Goal: Task Accomplishment & Management: Complete application form

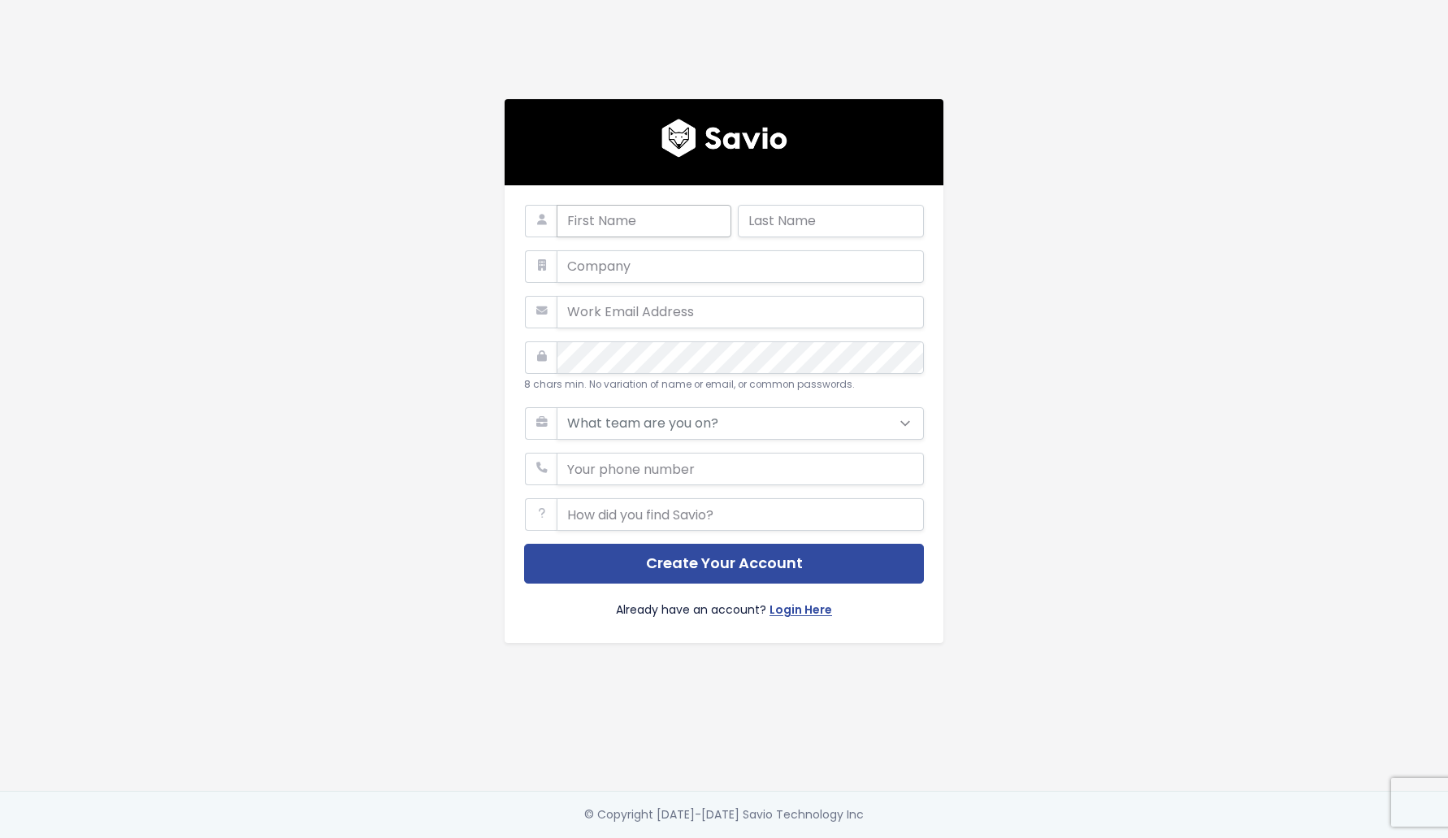
click at [657, 219] on input "text" at bounding box center [643, 221] width 175 height 32
type input "Sofie"
click at [776, 229] on input "text" at bounding box center [831, 221] width 186 height 32
type input "Jarvis"
click at [730, 274] on input "text" at bounding box center [739, 266] width 367 height 32
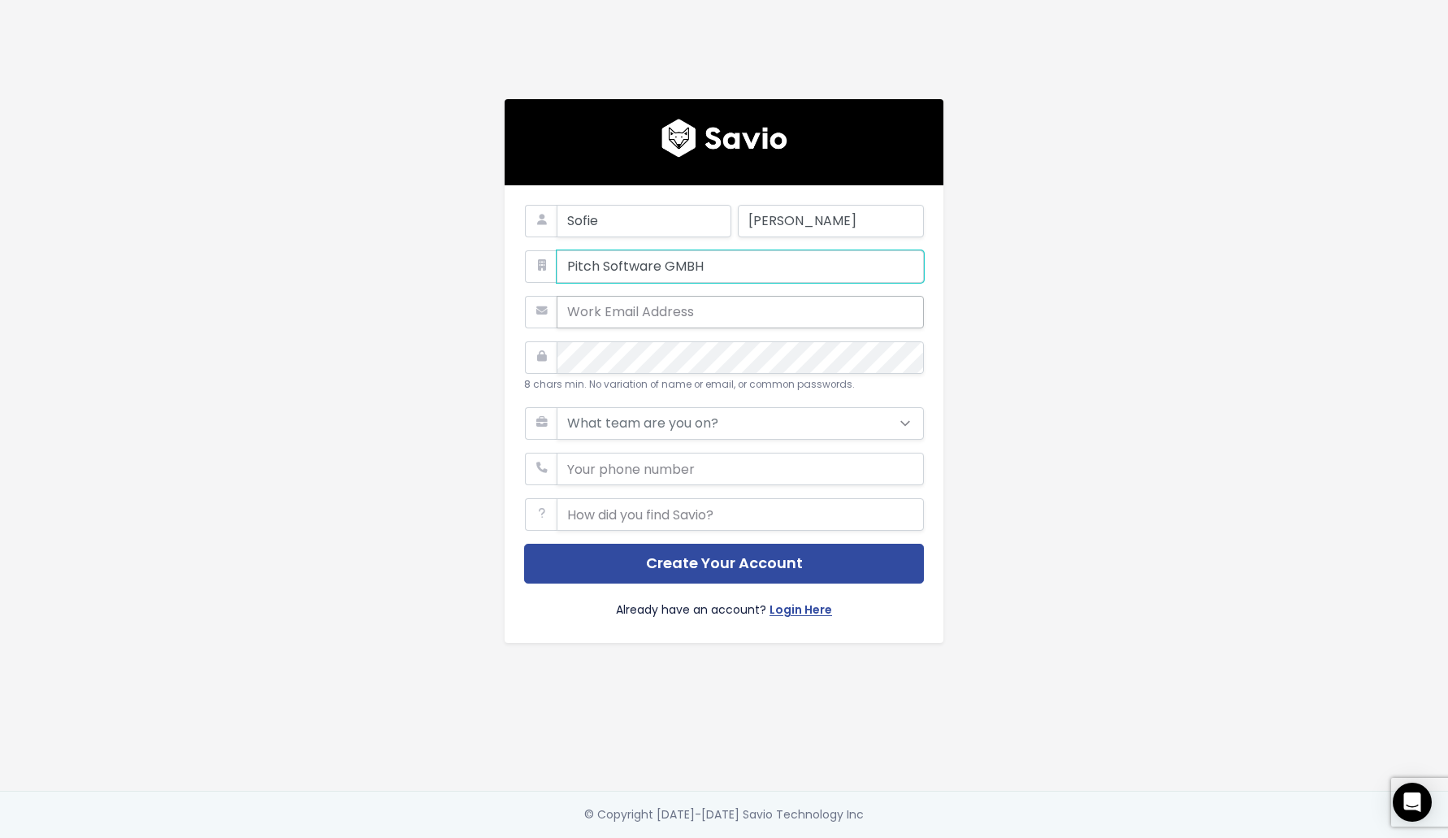
type input "Pitch Software GMBH"
click at [718, 314] on input "email" at bounding box center [739, 312] width 367 height 32
type input "sofie@pitch.io"
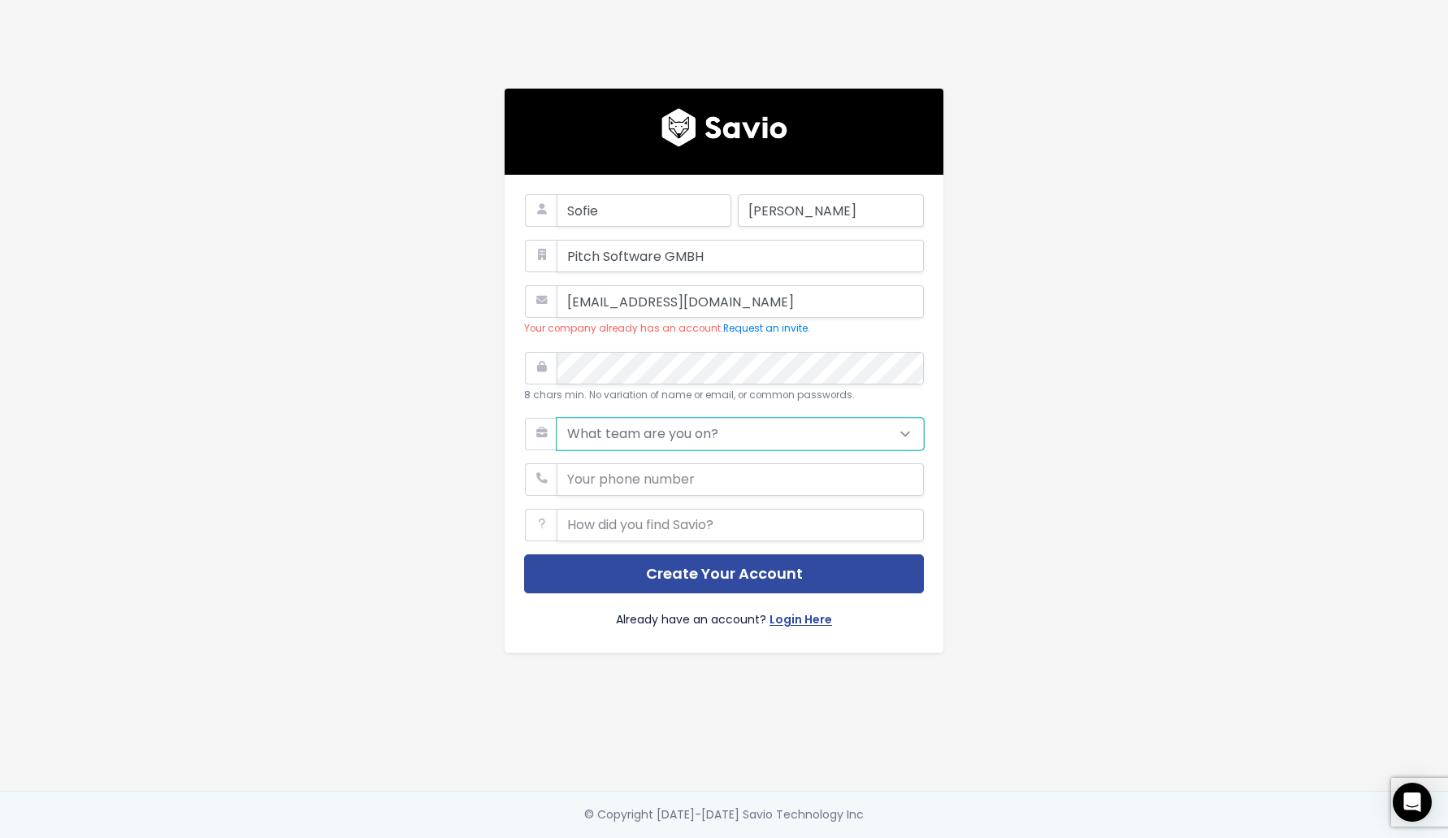
click at [769, 441] on select "What team are you on? Support Product Sales Customer Success Marketing Other" at bounding box center [739, 434] width 367 height 32
select select "SUPPORT"
click at [783, 476] on input "phone" at bounding box center [739, 479] width 367 height 32
click at [1009, 595] on div "Sofie Jarvis Pitch Software GMBH sofie@pitch.io Your company already has an acc…" at bounding box center [724, 395] width 926 height 790
click at [738, 531] on input "text" at bounding box center [739, 525] width 367 height 32
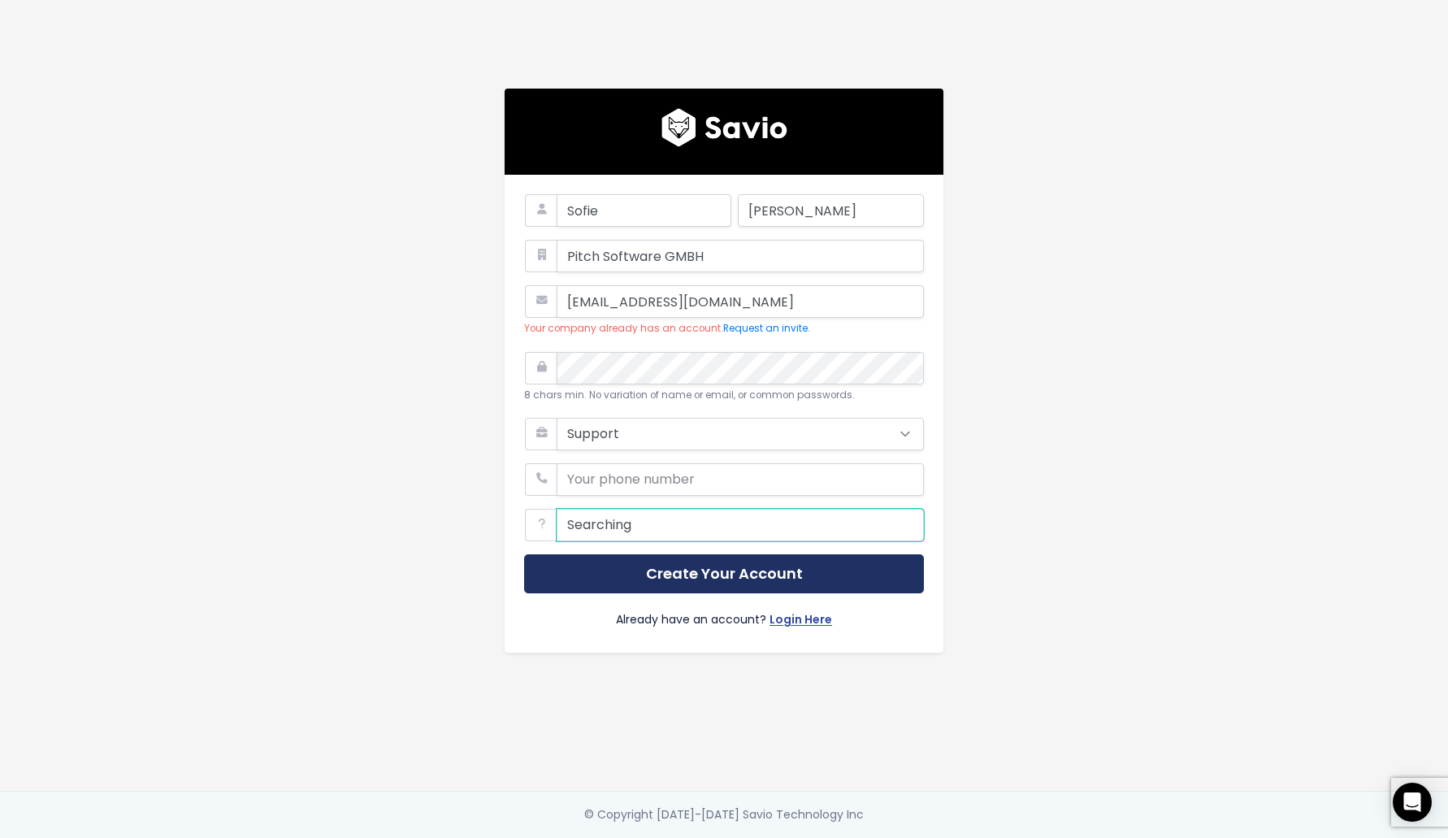
type input "Searching"
click at [758, 574] on button "Create Your Account" at bounding box center [724, 574] width 400 height 40
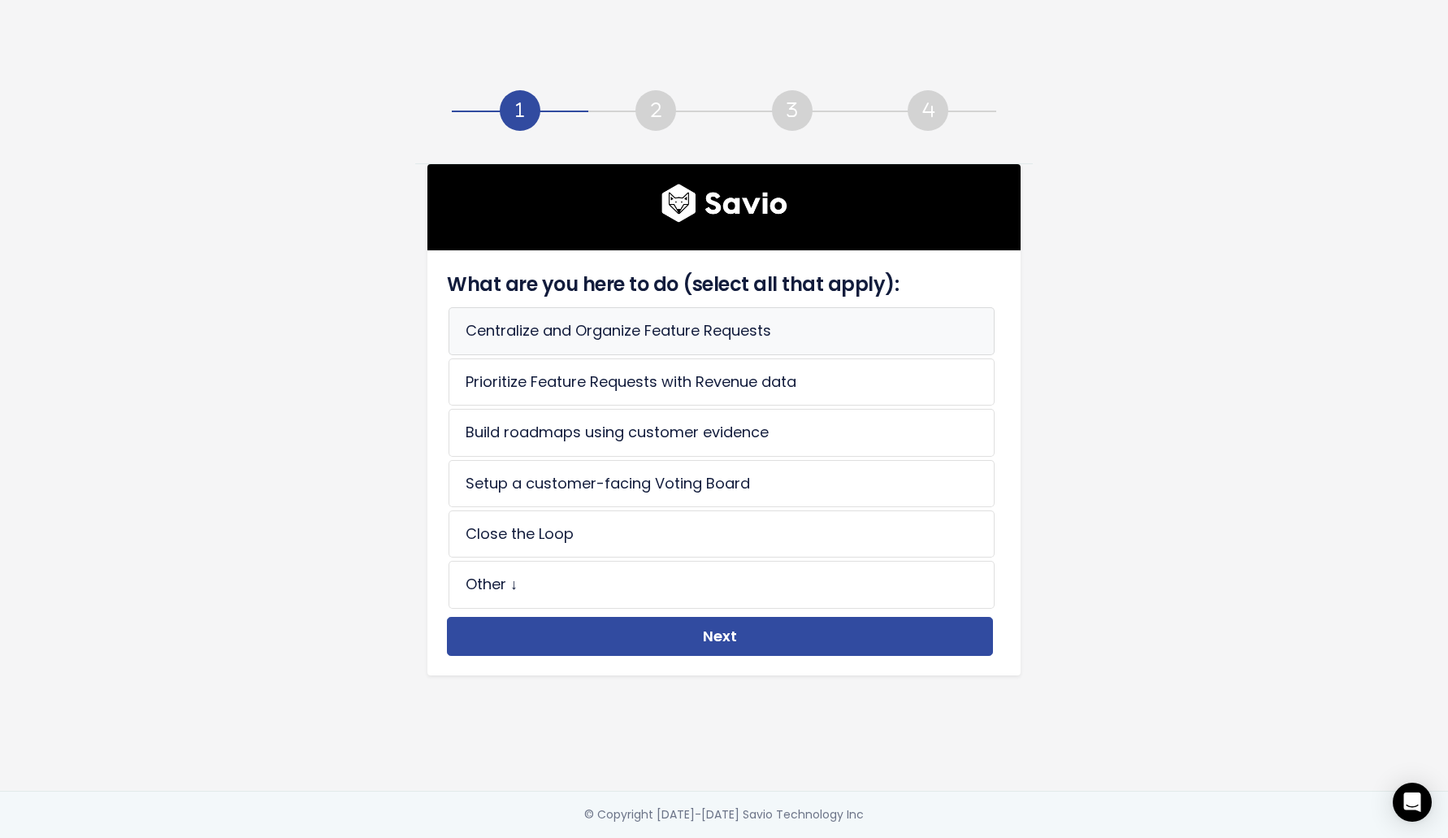
click at [644, 324] on li "Centralize and Organize Feature Requests" at bounding box center [721, 330] width 546 height 47
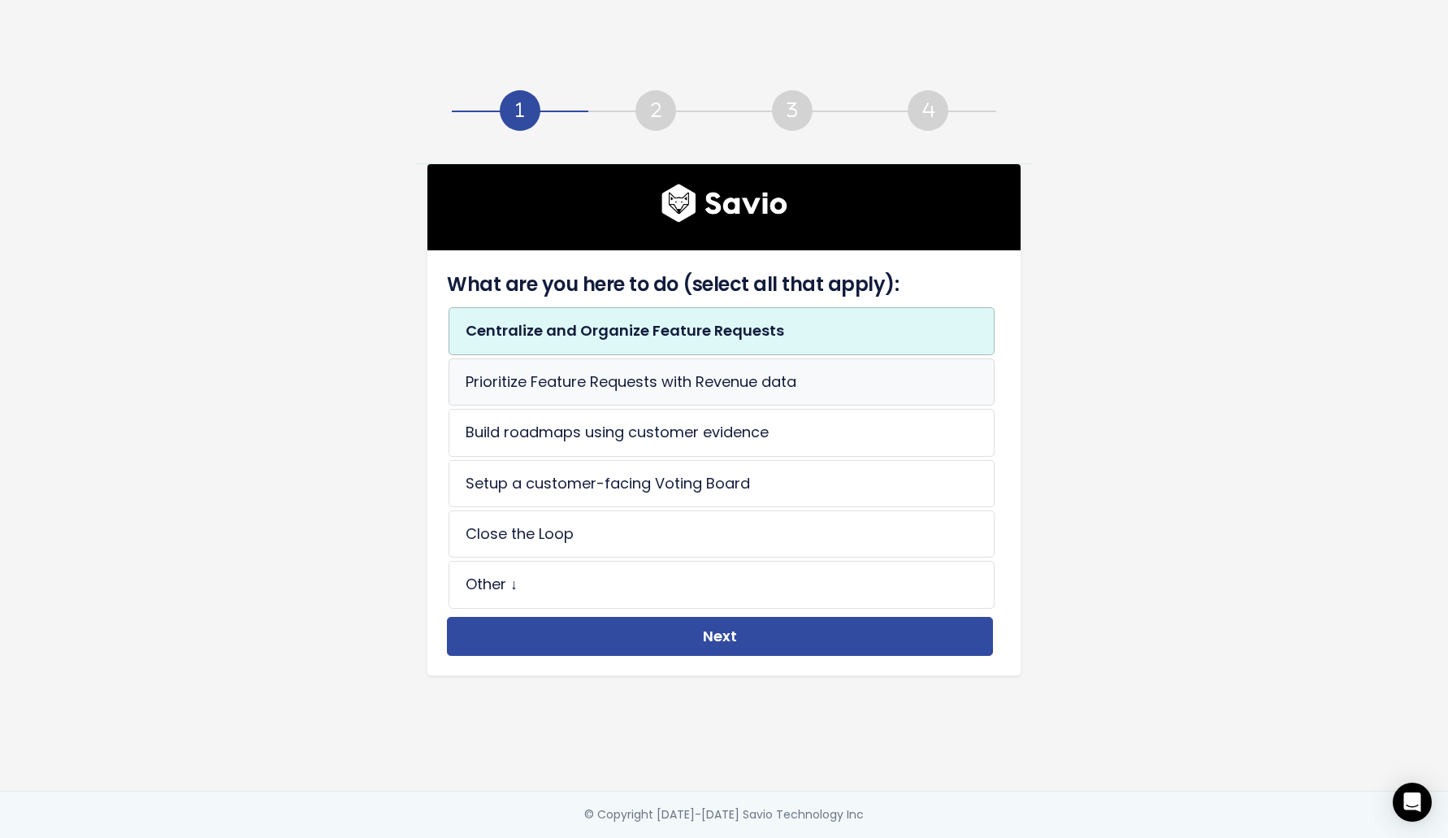
click at [669, 371] on li "Prioritize Feature Requests with Revenue data" at bounding box center [721, 381] width 546 height 47
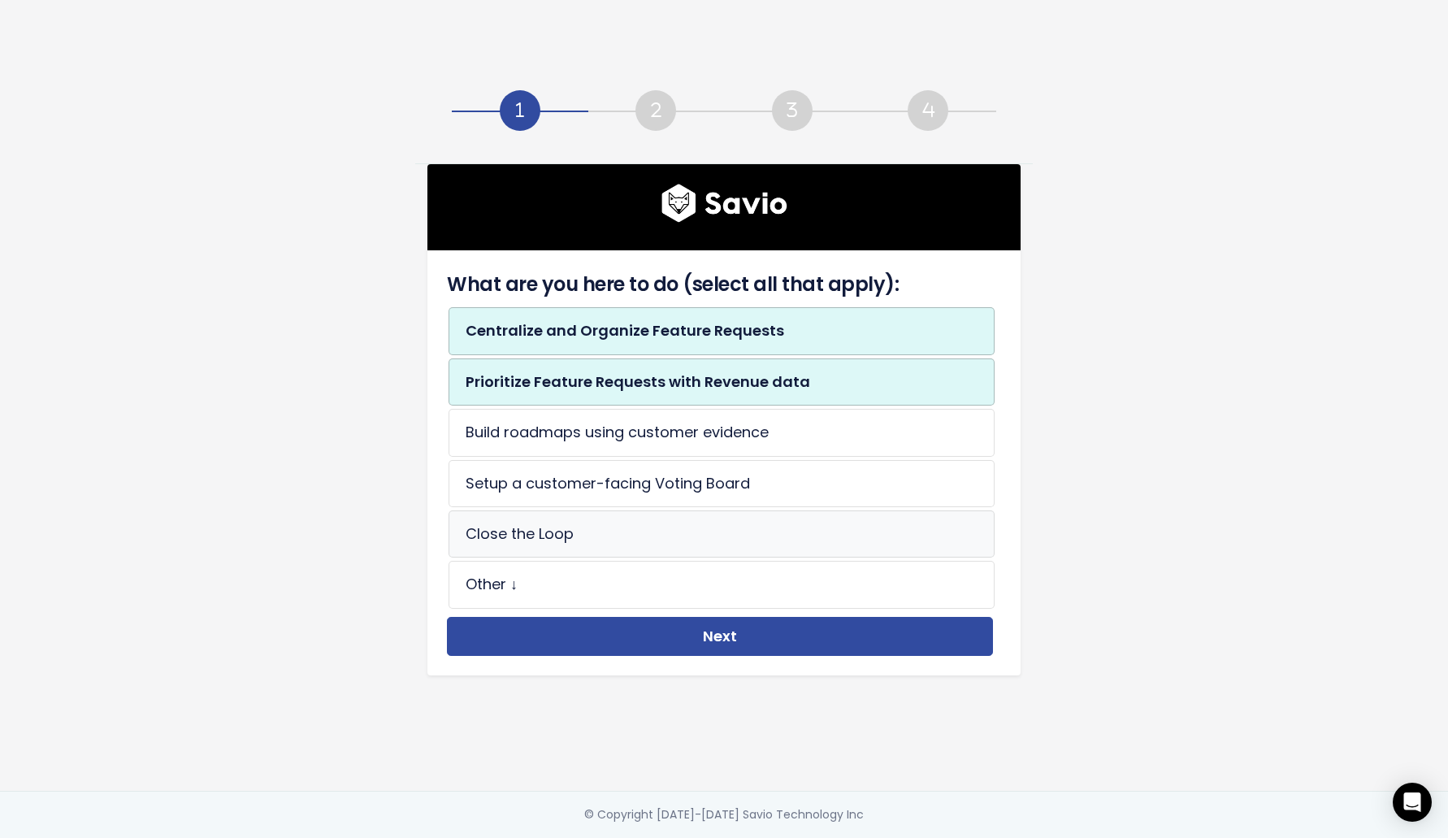
click at [592, 536] on li "Close the Loop" at bounding box center [721, 533] width 546 height 47
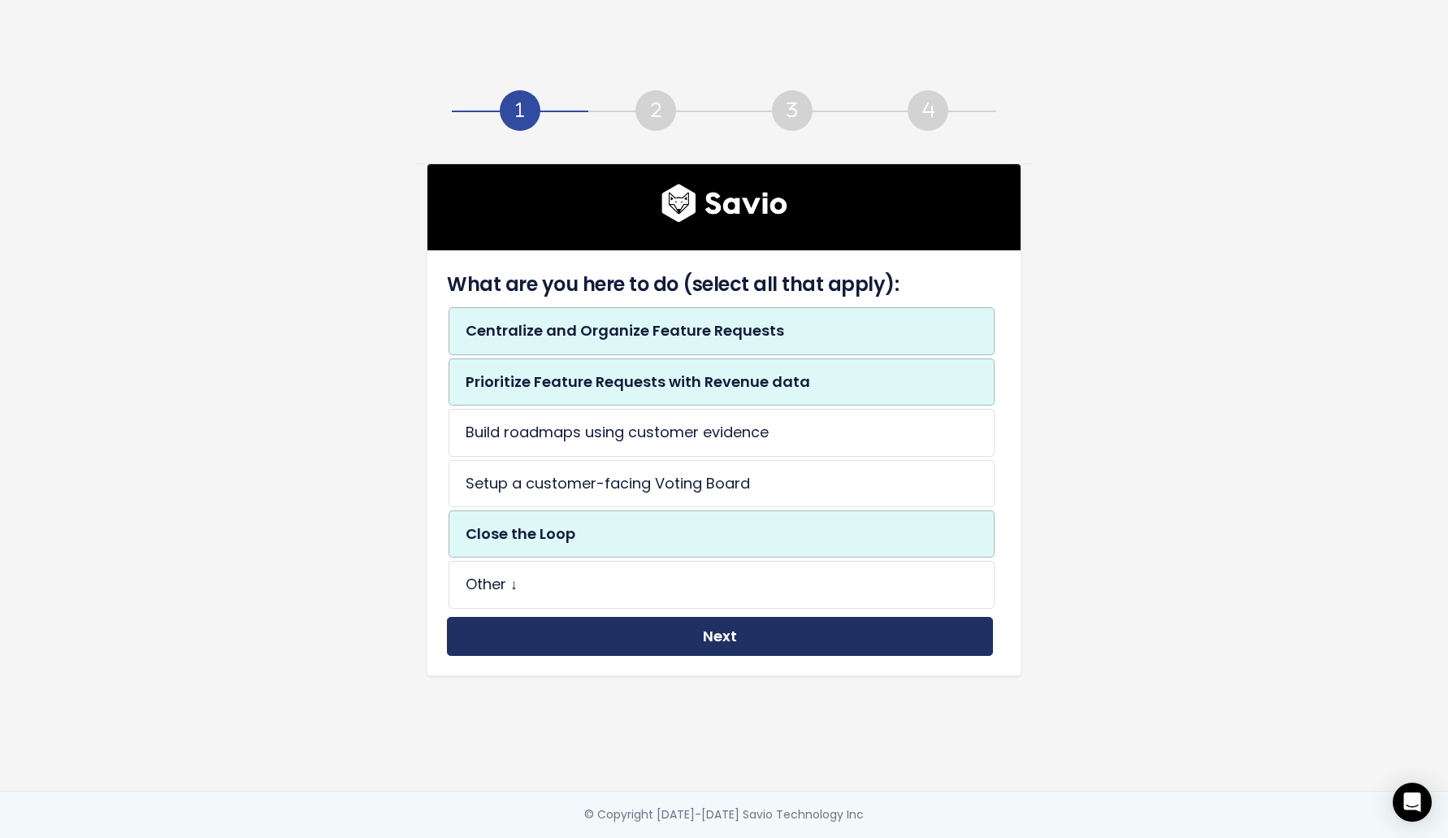
click at [725, 652] on button "Next" at bounding box center [720, 637] width 546 height 40
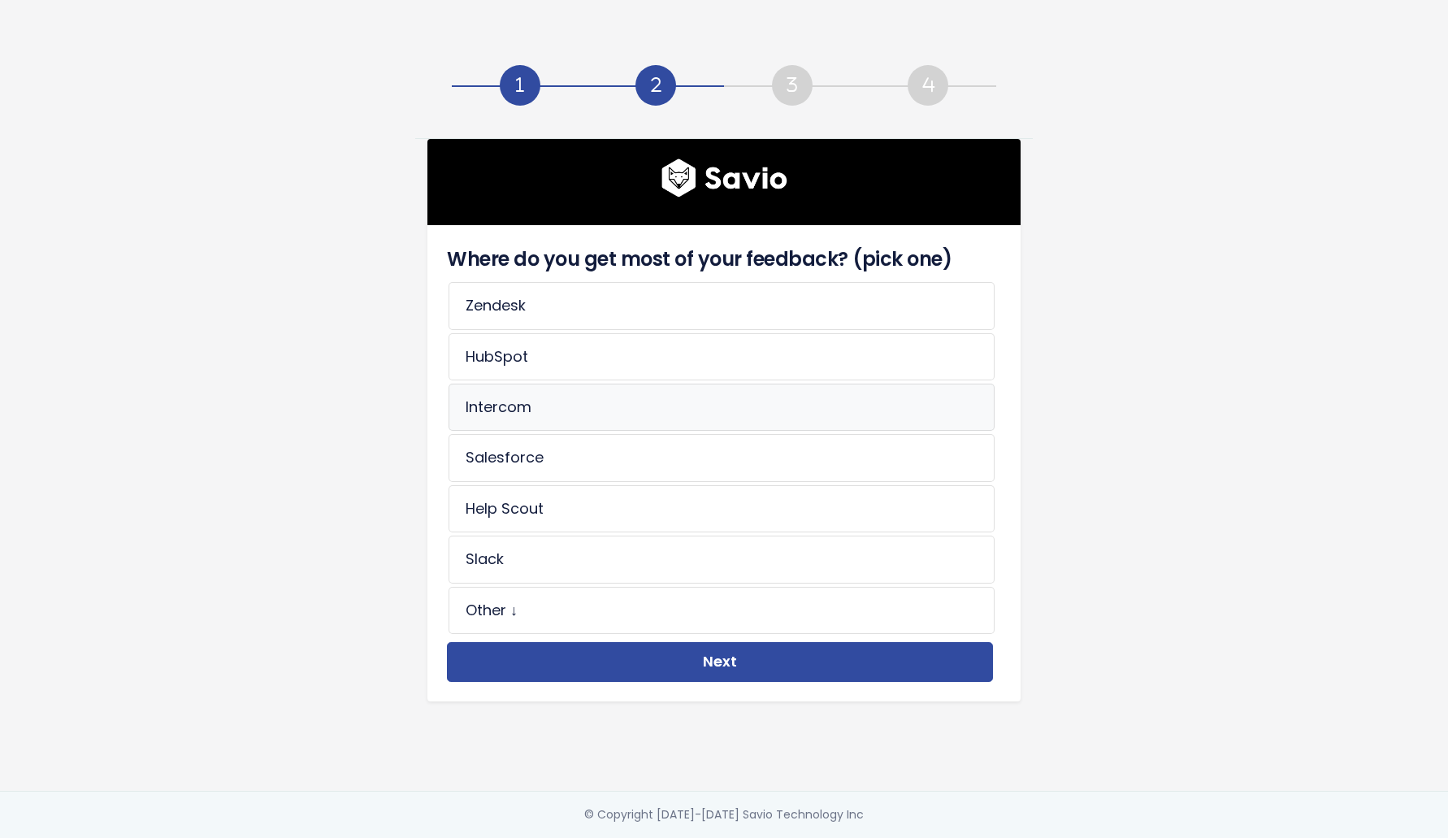
click at [543, 394] on li "Intercom" at bounding box center [721, 406] width 546 height 47
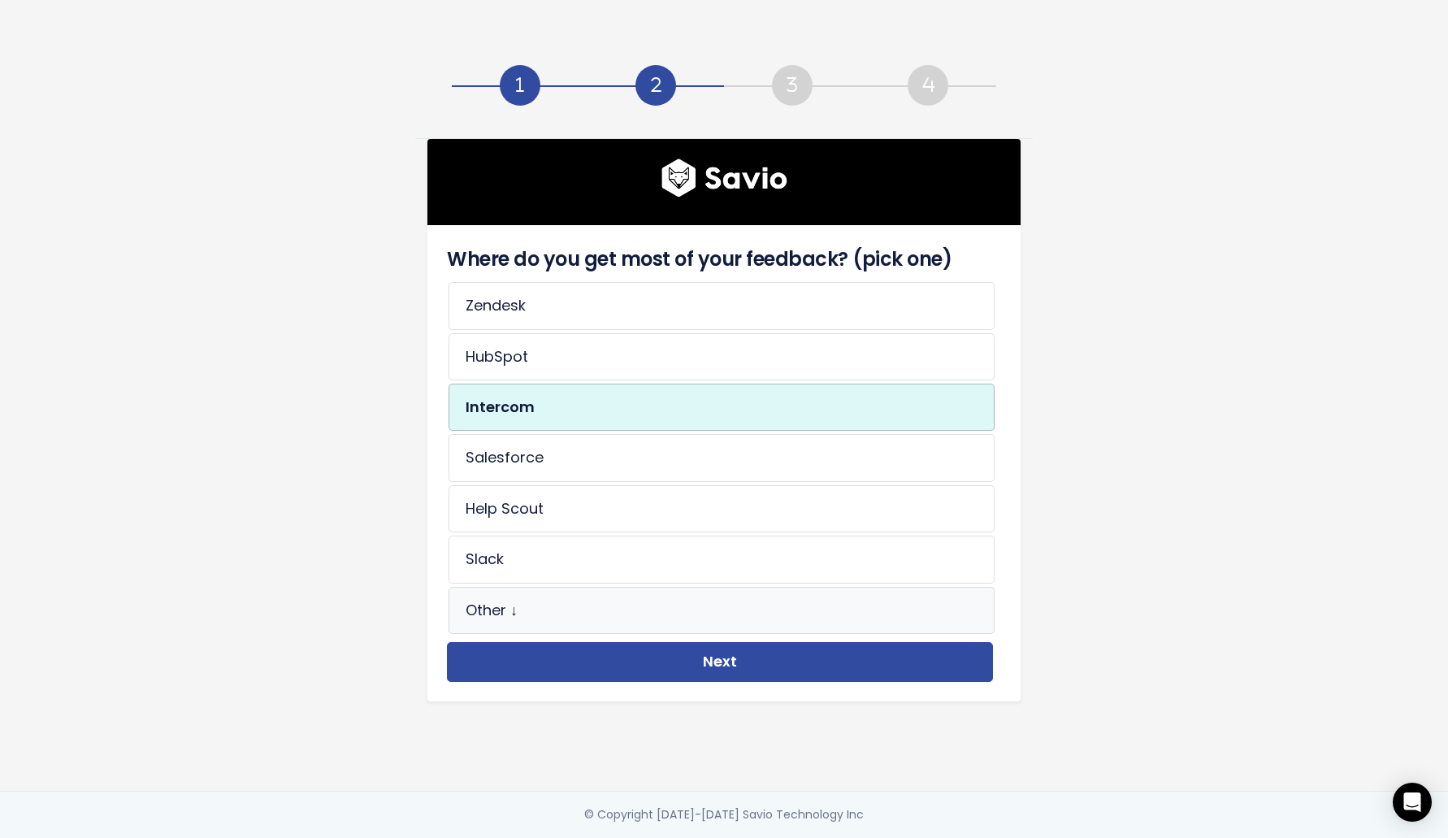
click at [601, 613] on li "Other ↓" at bounding box center [721, 610] width 546 height 47
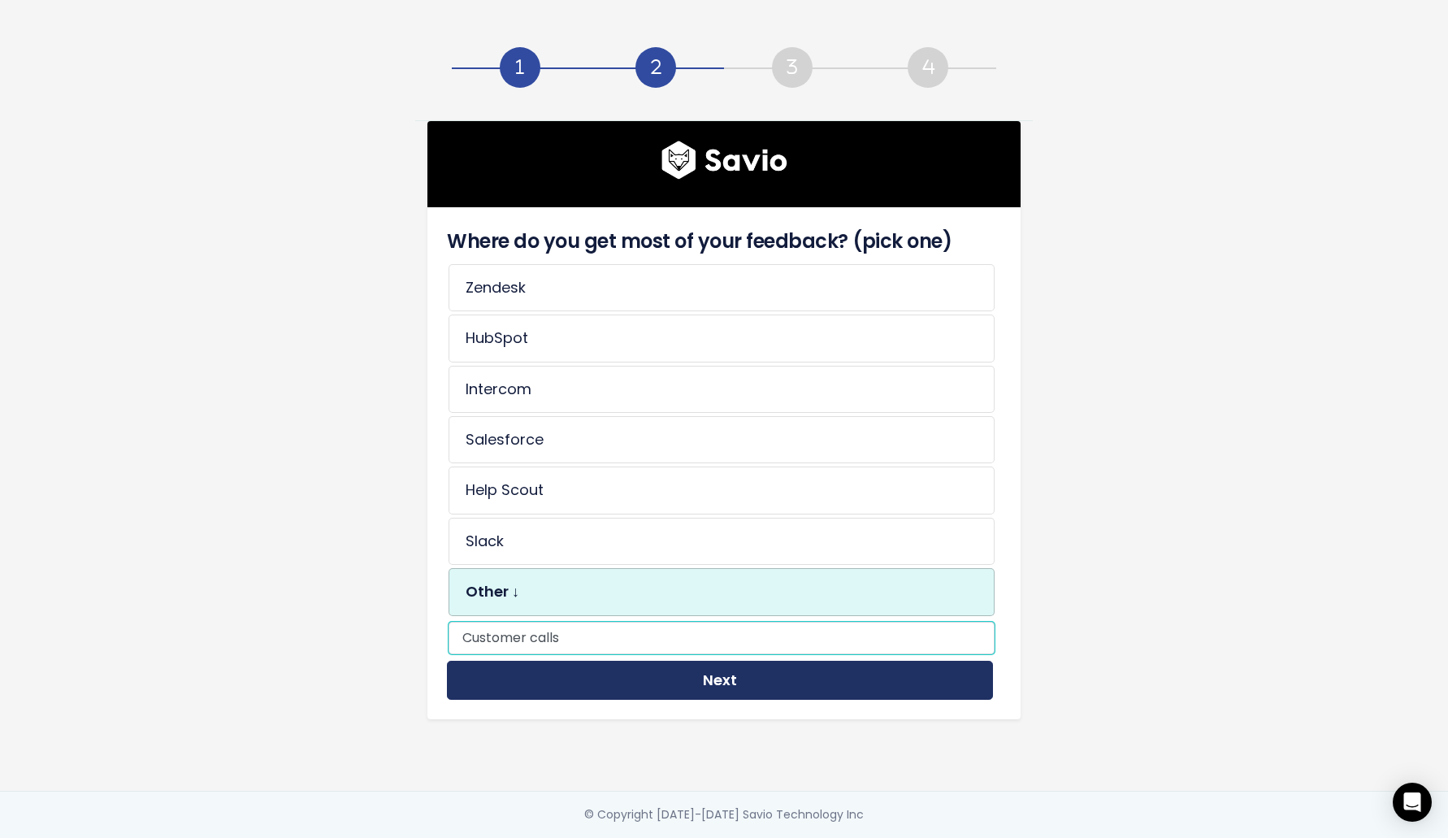
type input "Customer calls"
click at [729, 683] on button "Next" at bounding box center [720, 680] width 546 height 40
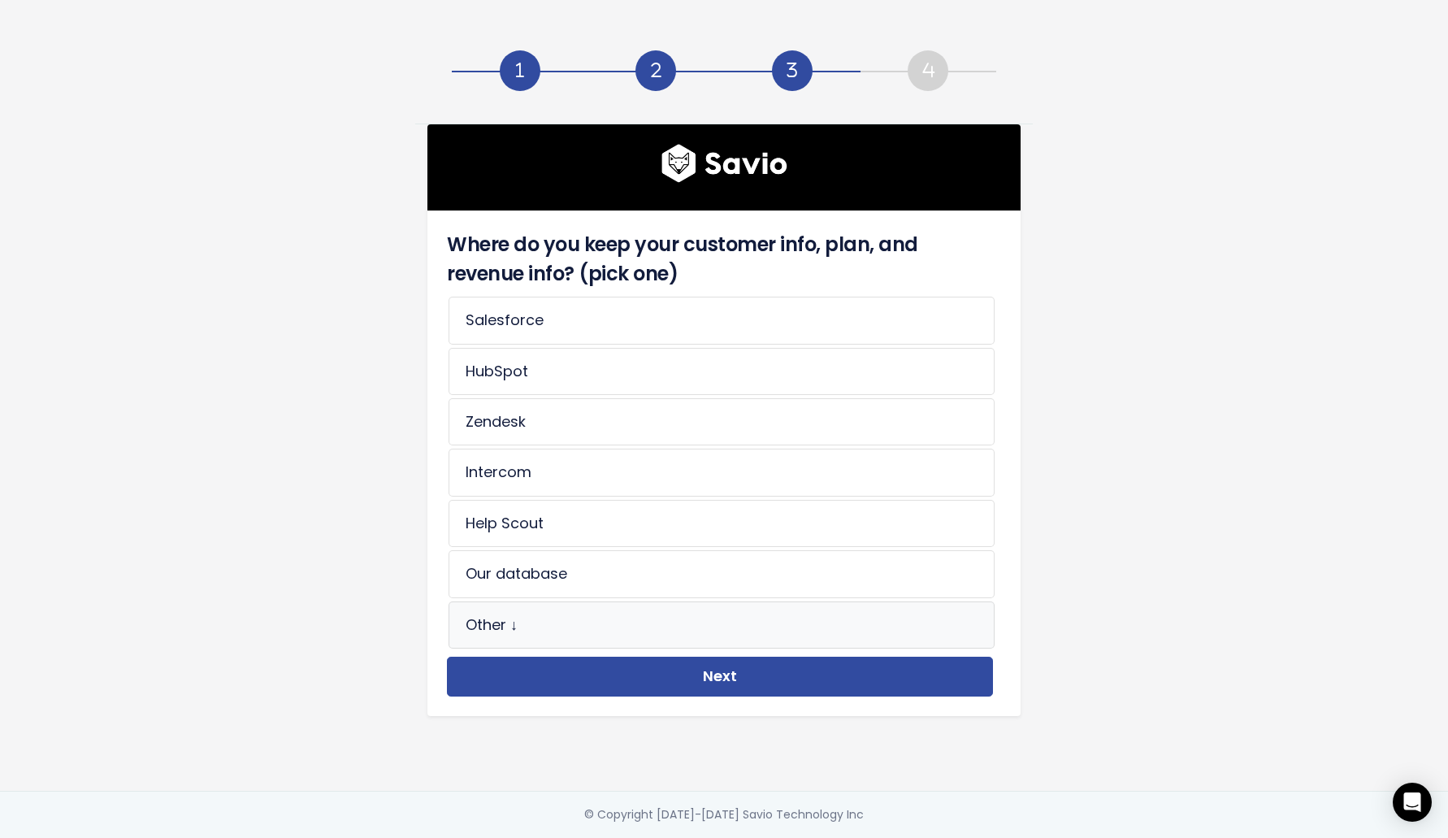
click at [579, 626] on li "Other ↓" at bounding box center [721, 624] width 546 height 47
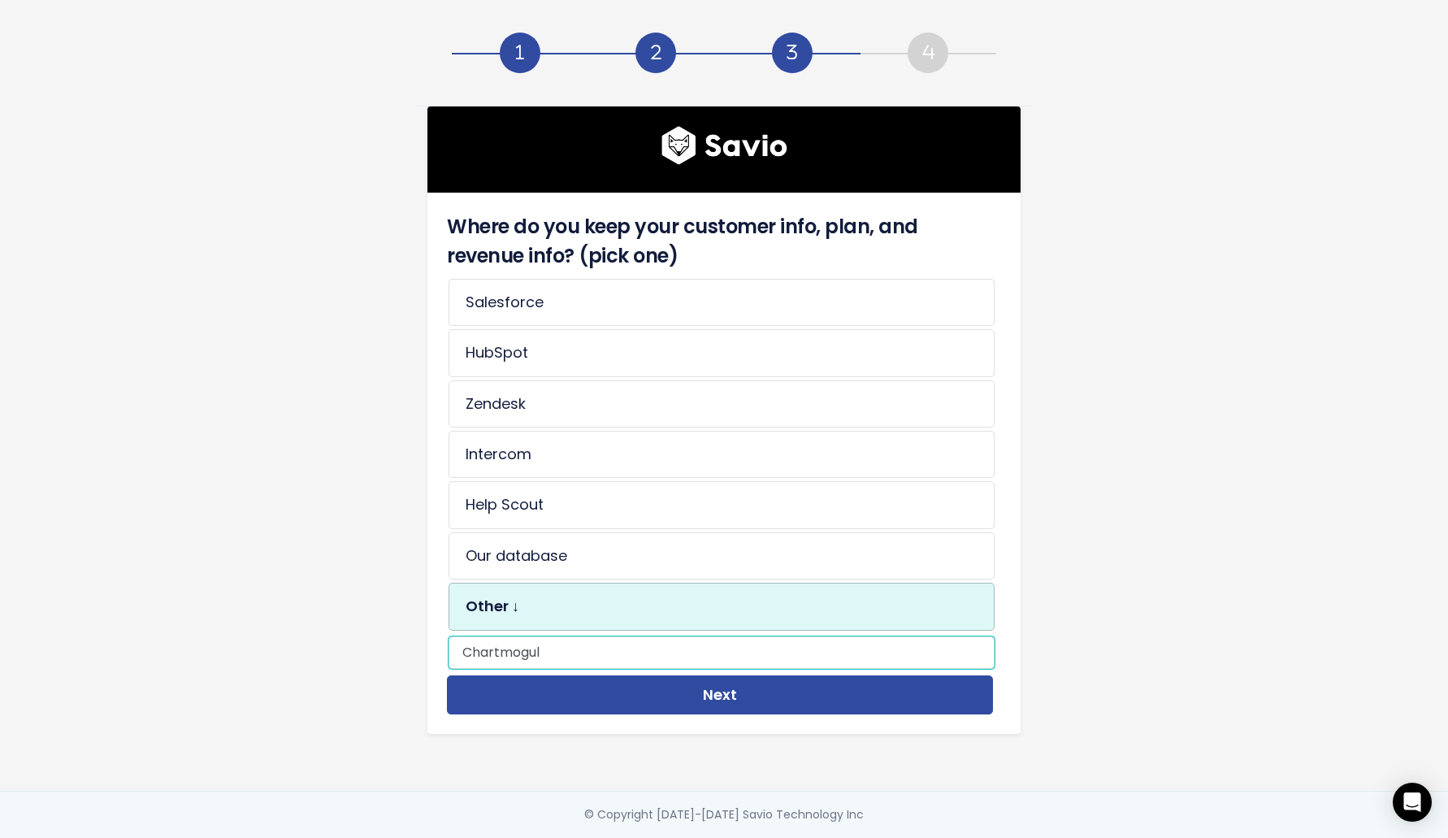
type input "Chartmogul"
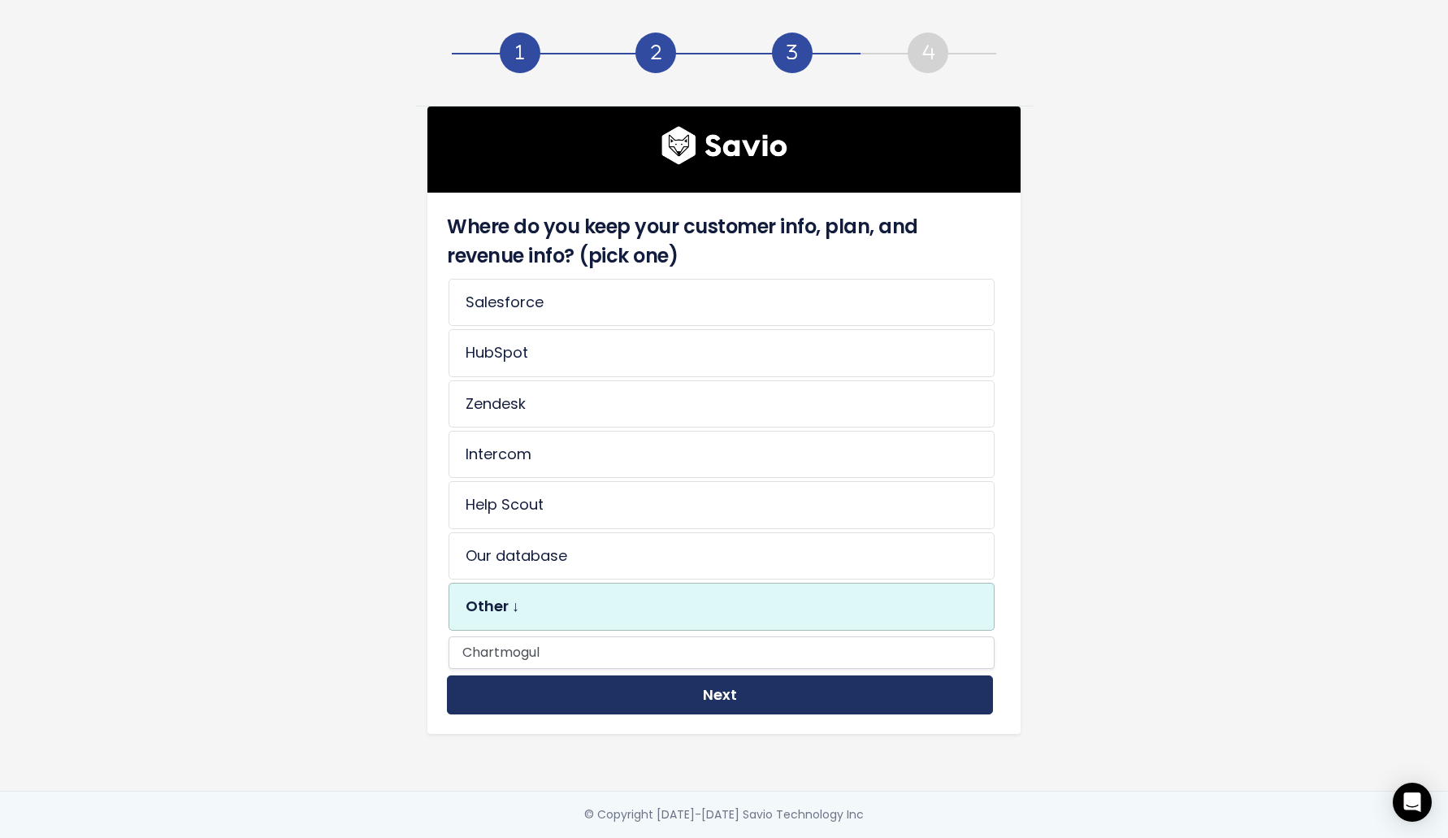
click at [769, 693] on button "Next" at bounding box center [720, 695] width 546 height 40
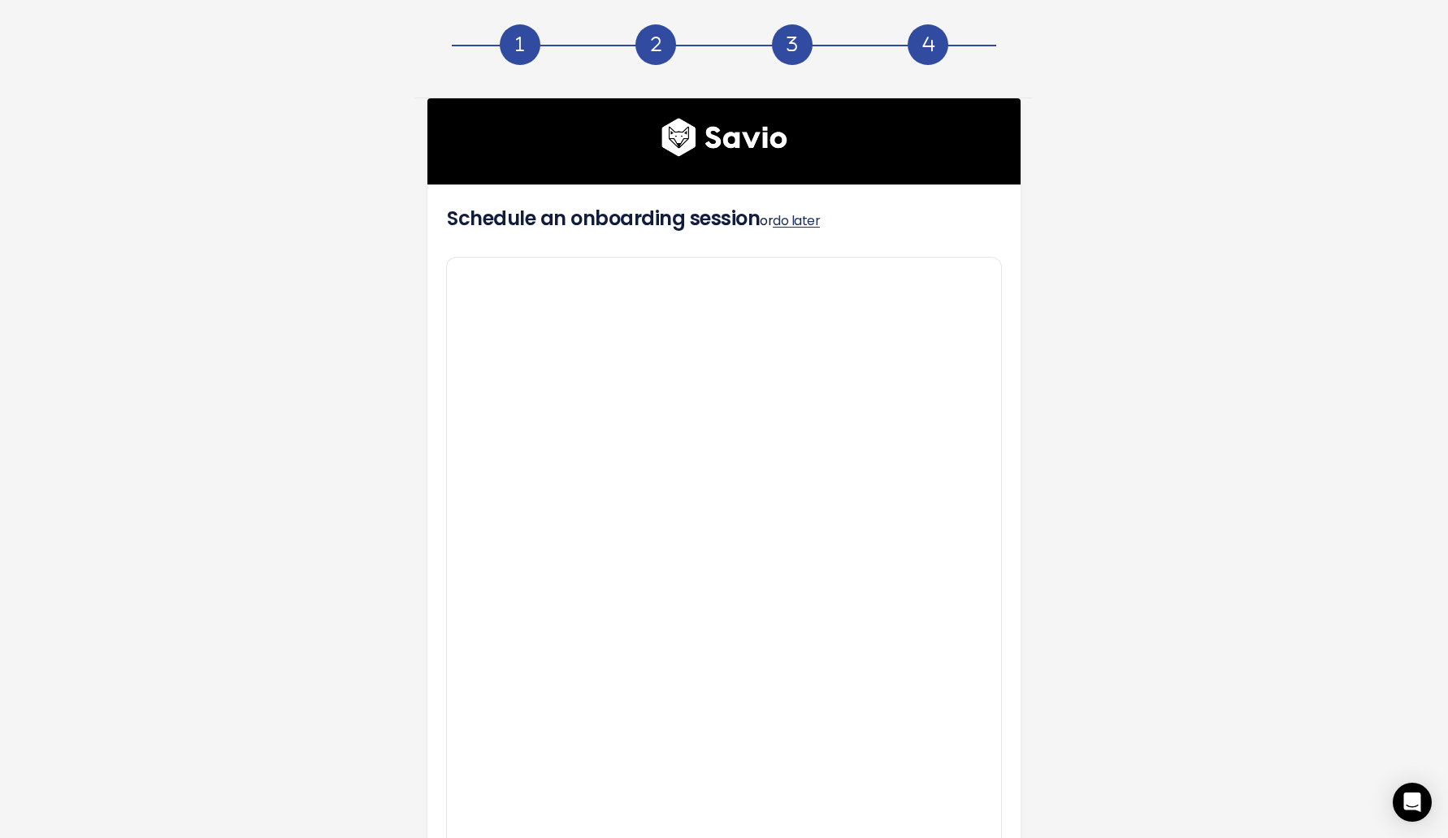
click at [814, 220] on link "do later" at bounding box center [796, 220] width 47 height 19
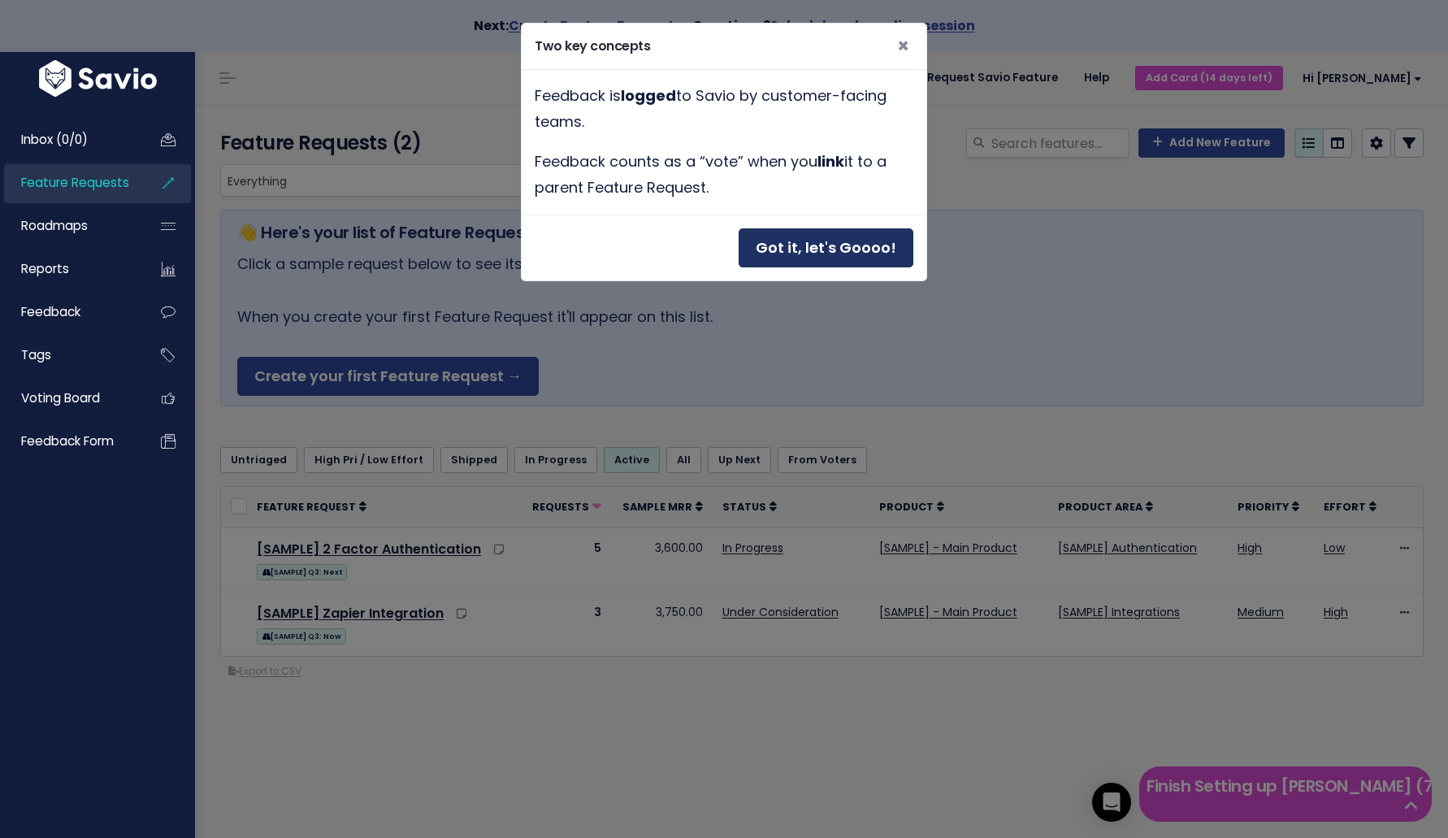
click at [815, 240] on button "Got it, let's Goooo!" at bounding box center [825, 248] width 175 height 40
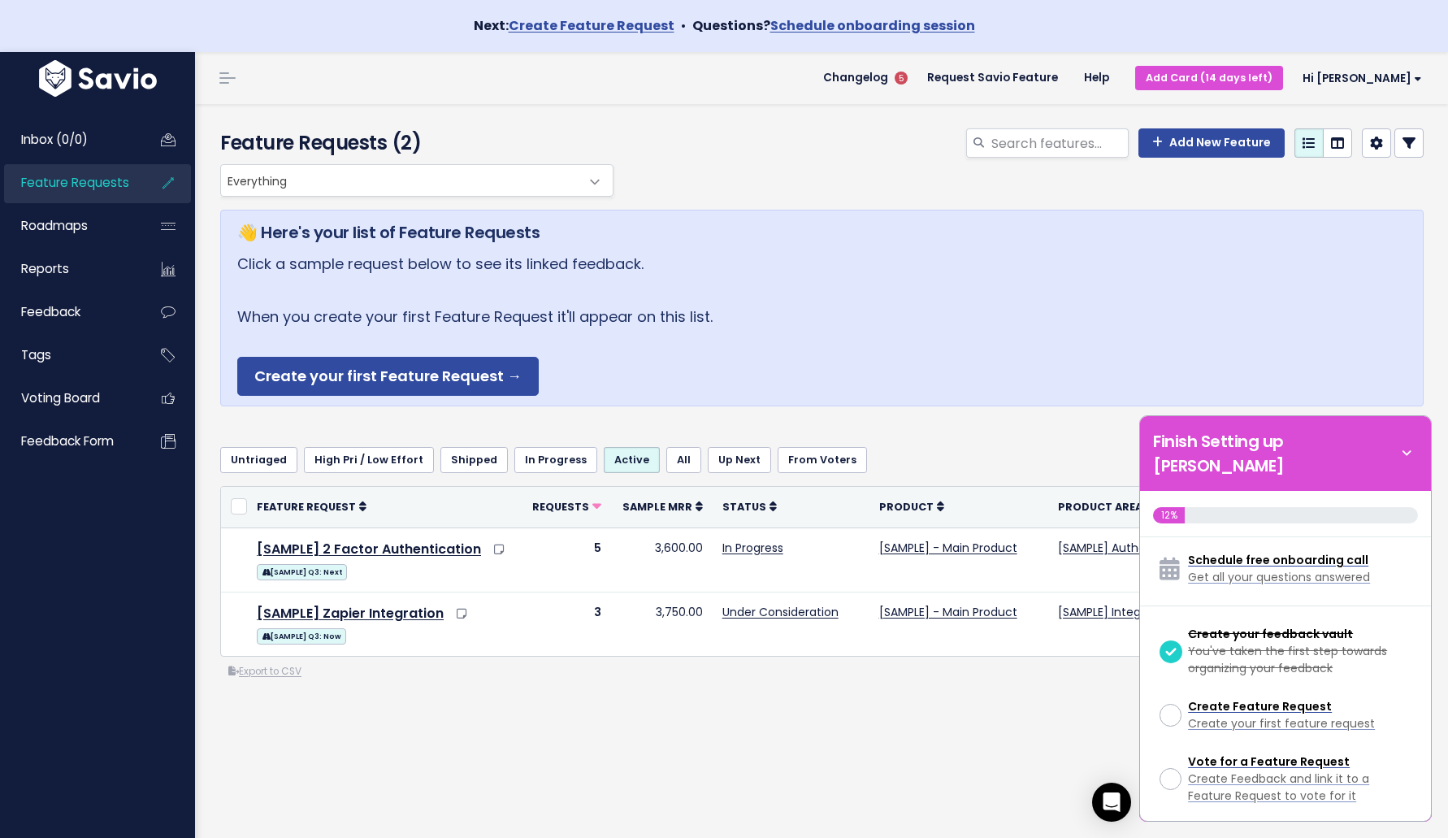
click at [1409, 491] on div "12% Schedule free onboarding call Get all your questions answered Create your f…" at bounding box center [1285, 656] width 291 height 330
click at [1404, 444] on icon at bounding box center [1406, 453] width 23 height 18
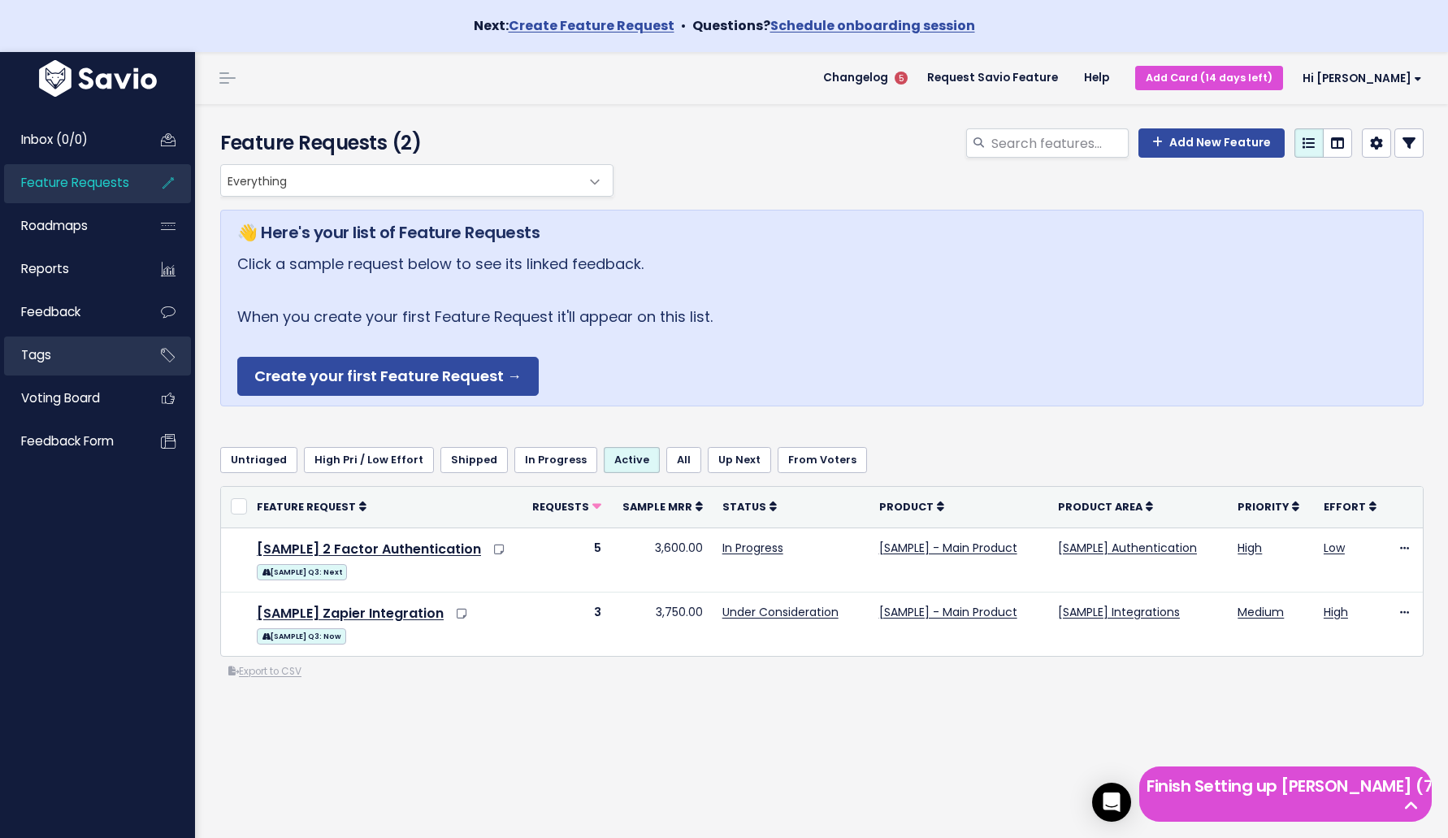
click at [173, 359] on icon at bounding box center [168, 354] width 29 height 37
click at [100, 357] on link "Tags" at bounding box center [69, 354] width 131 height 37
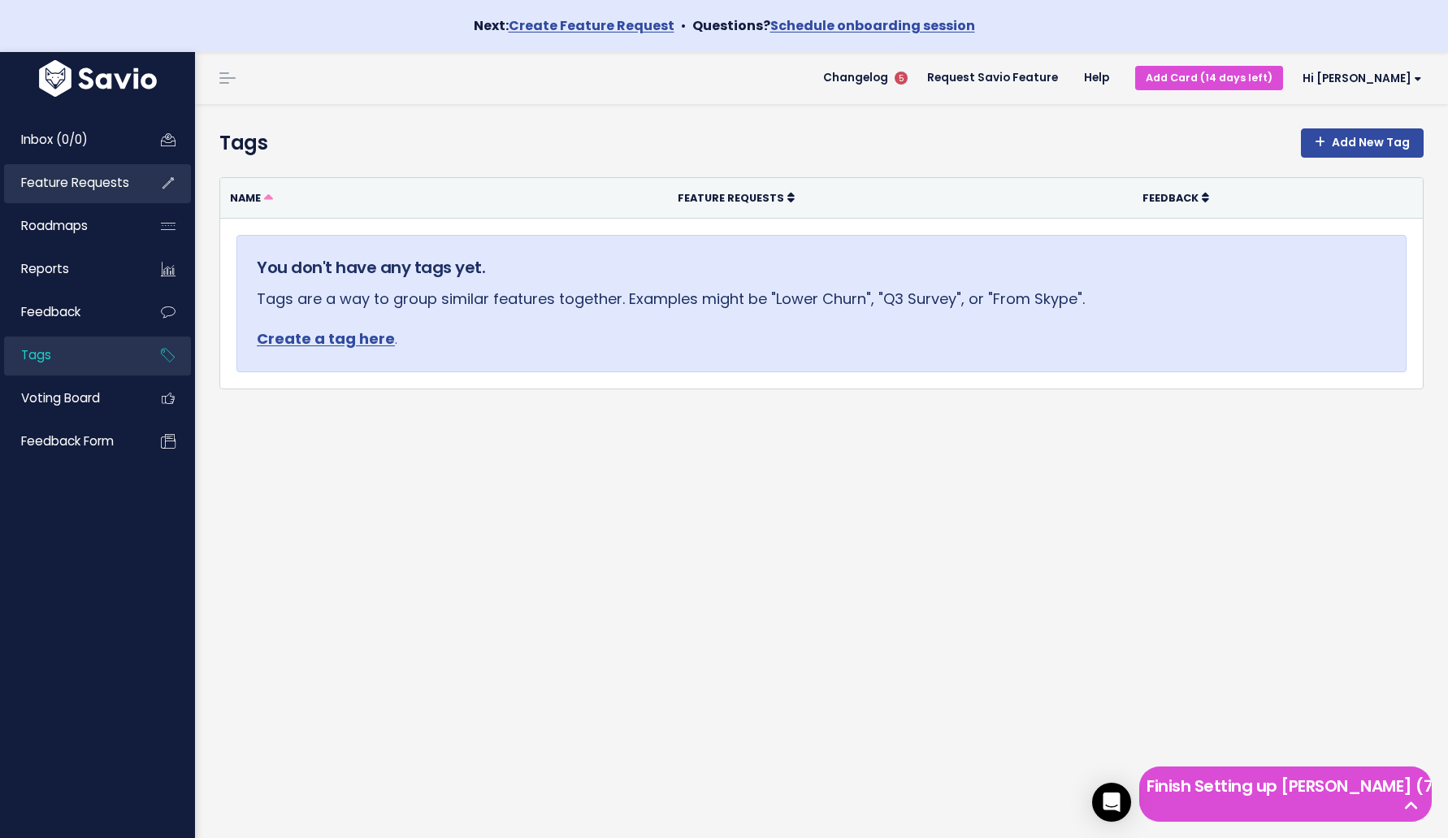
click at [134, 197] on link "Feature Requests" at bounding box center [69, 182] width 131 height 37
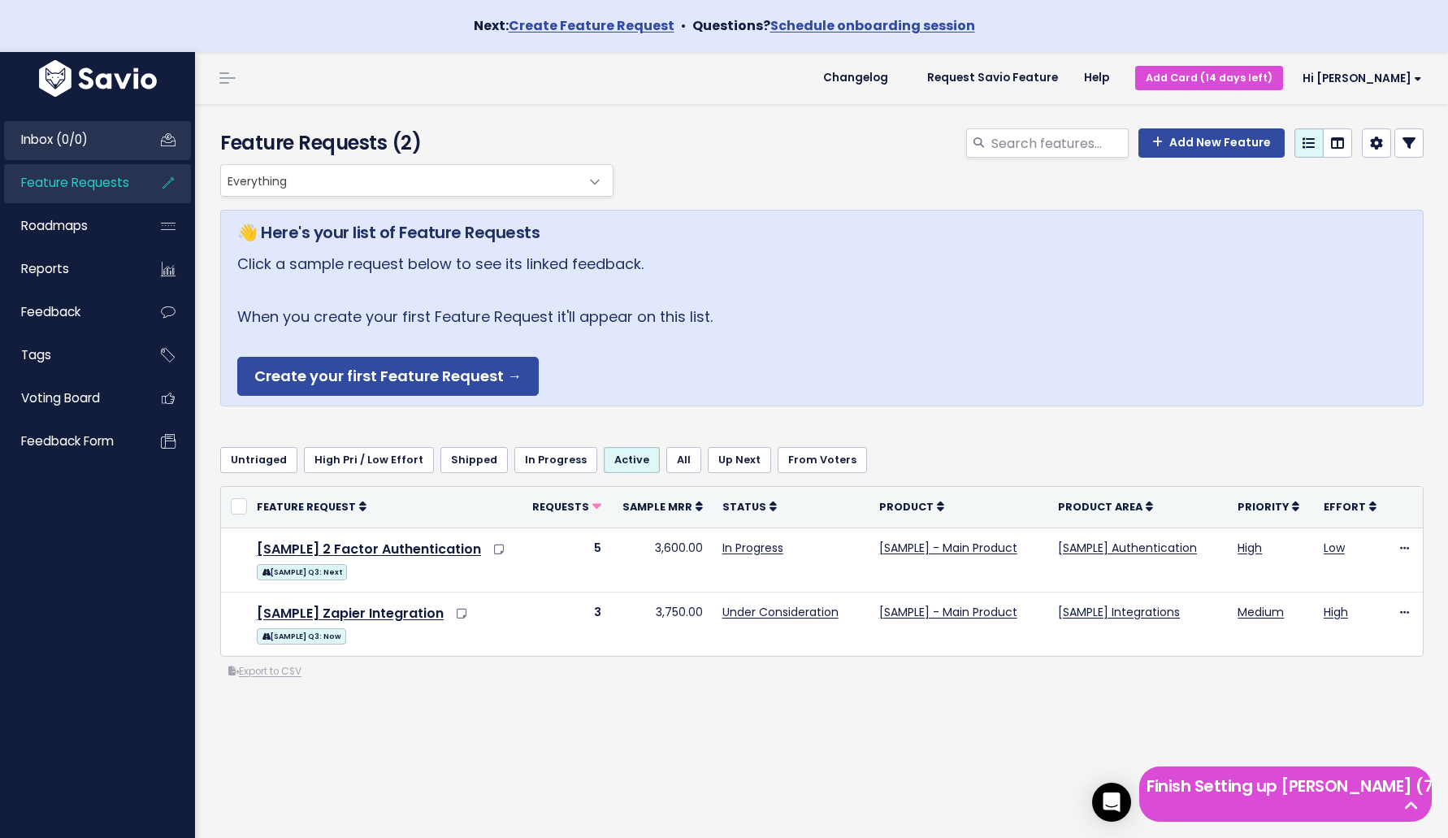
click at [123, 154] on link "Inbox (0/0)" at bounding box center [69, 139] width 131 height 37
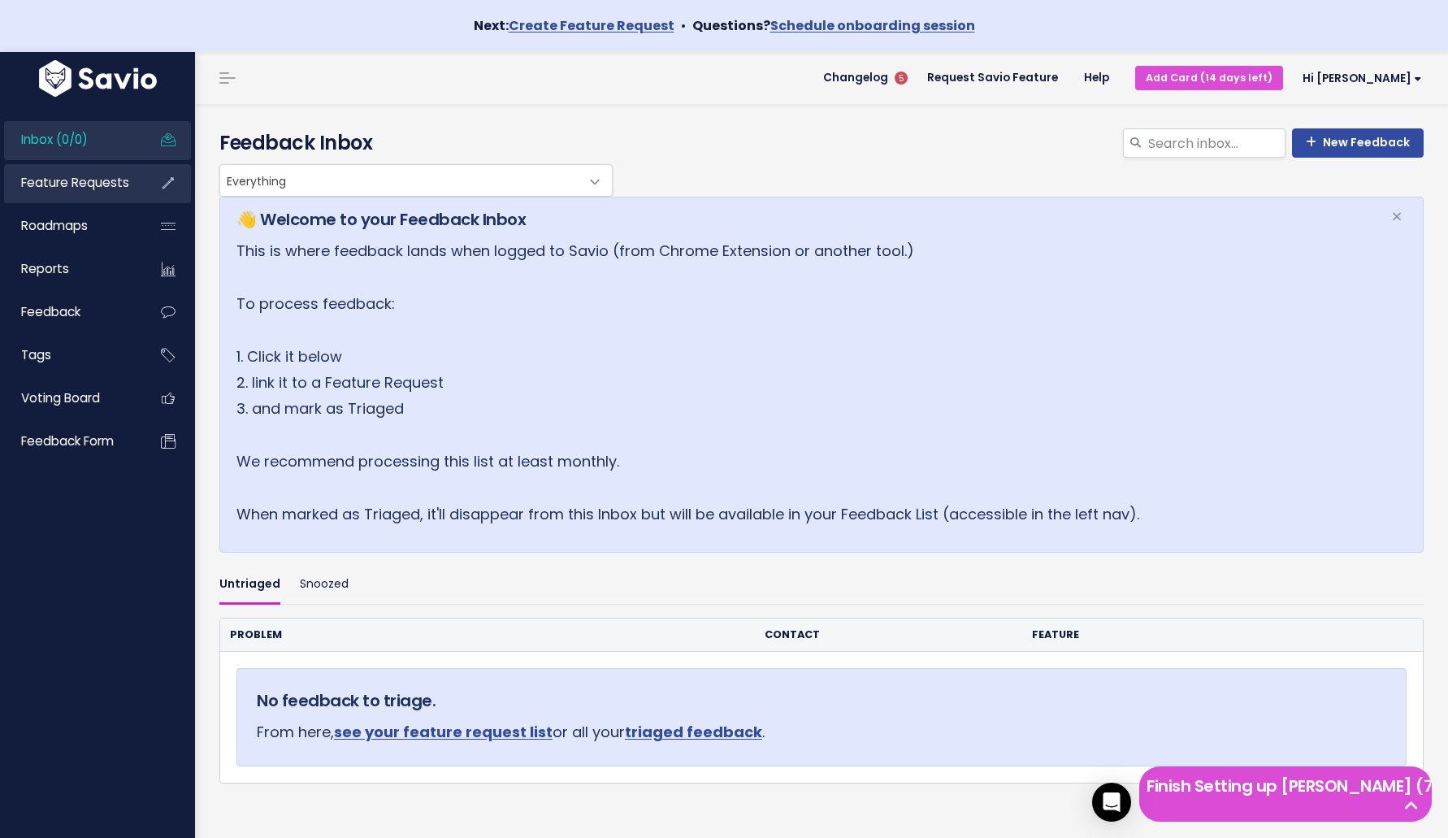
click at [79, 196] on link "Feature Requests" at bounding box center [69, 182] width 131 height 37
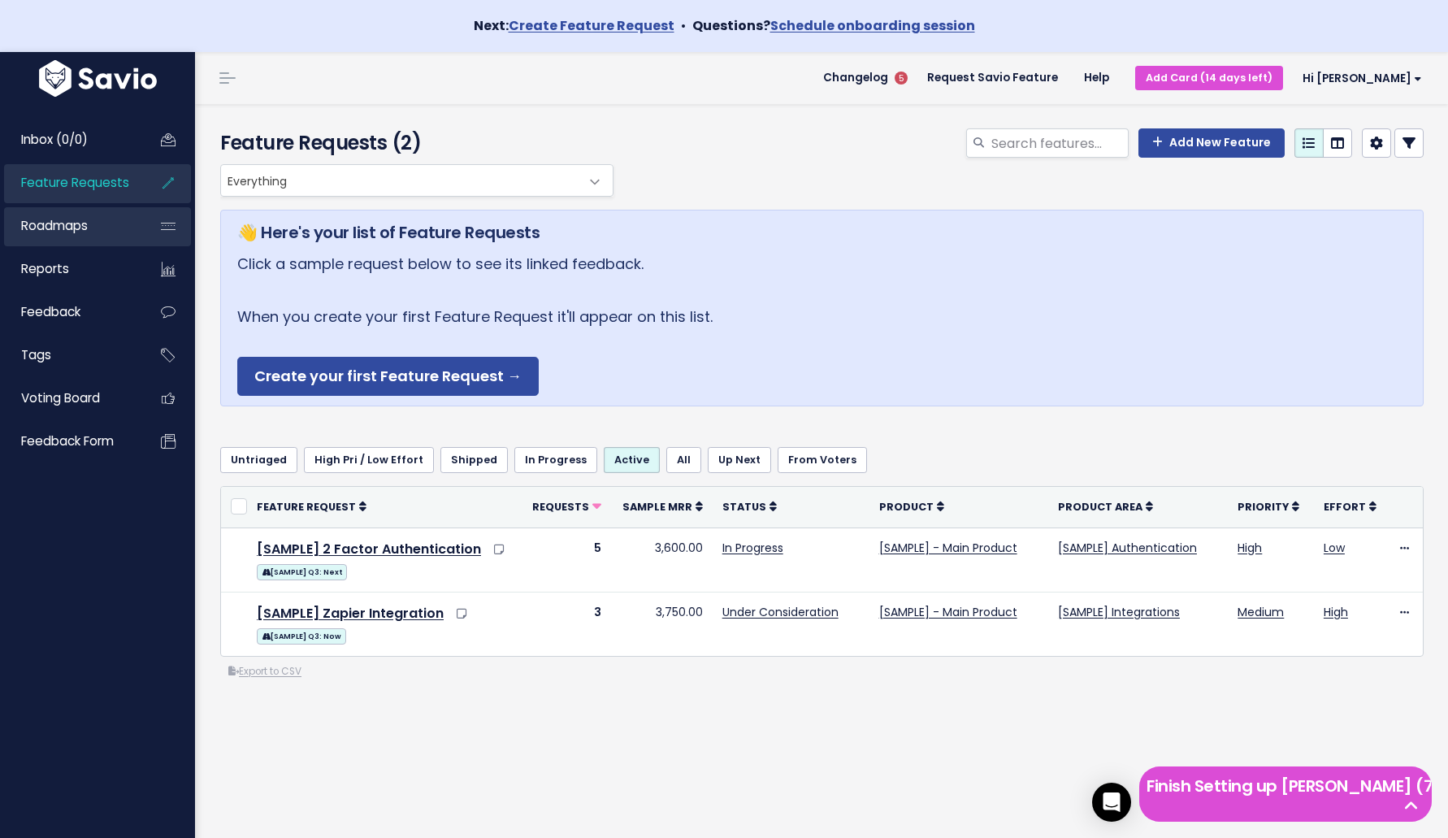
click at [76, 217] on span "Roadmaps" at bounding box center [54, 225] width 67 height 17
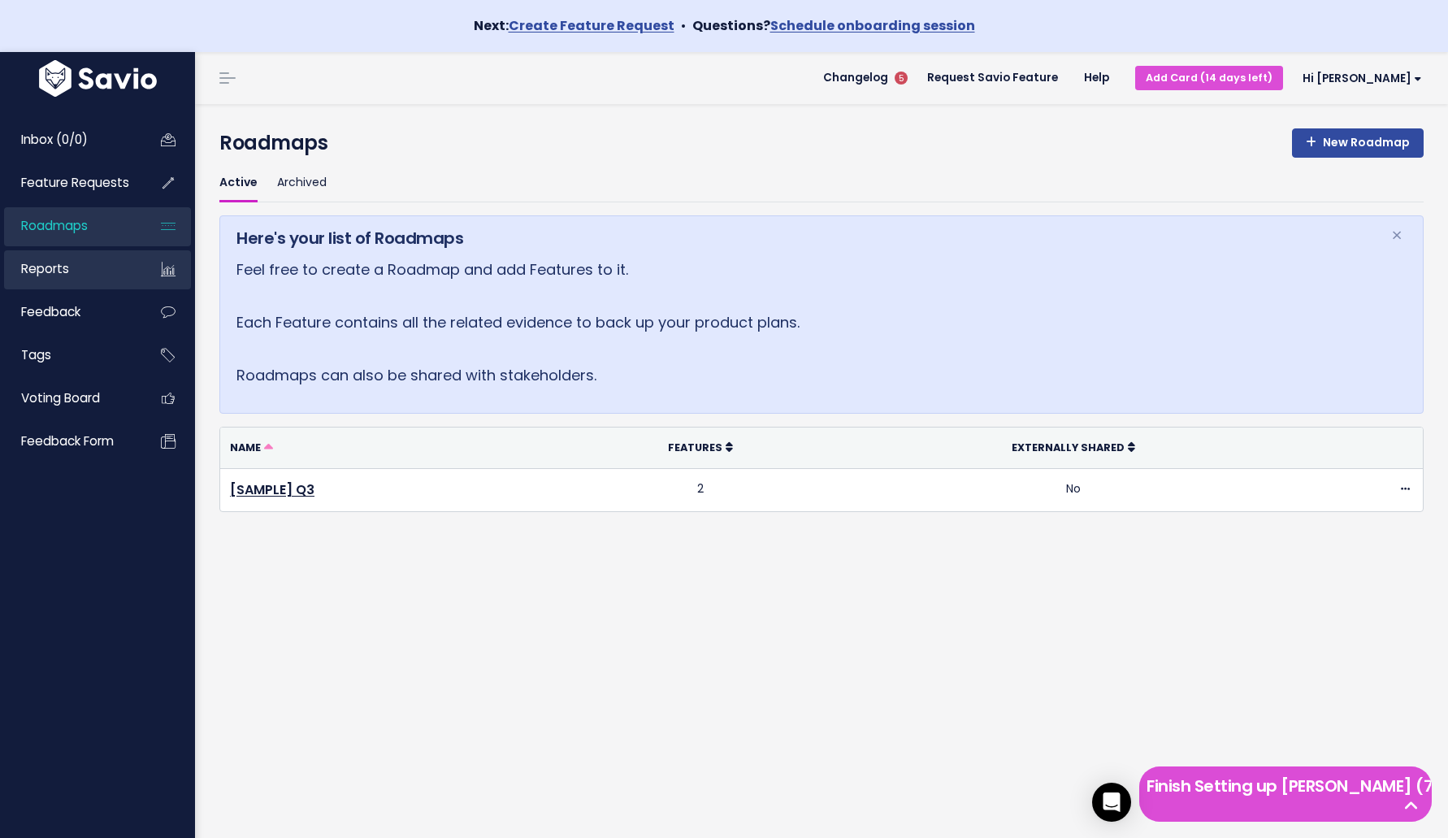
click at [107, 287] on link "Reports" at bounding box center [69, 268] width 131 height 37
